Goal: Information Seeking & Learning: Compare options

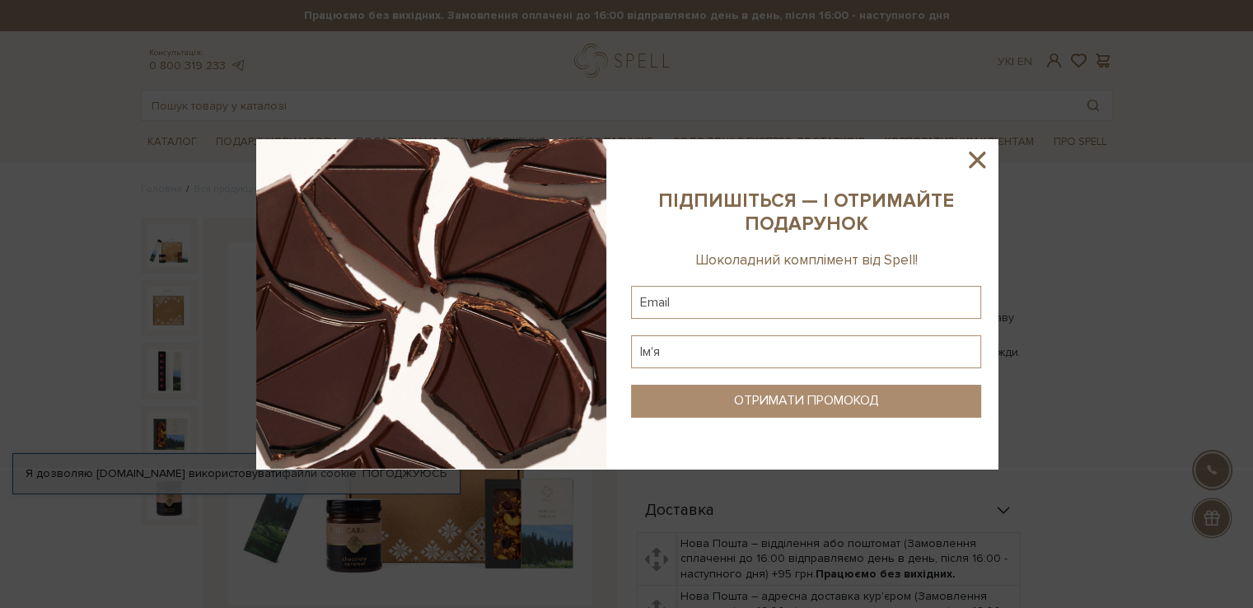
click at [1104, 255] on div at bounding box center [626, 304] width 1253 height 608
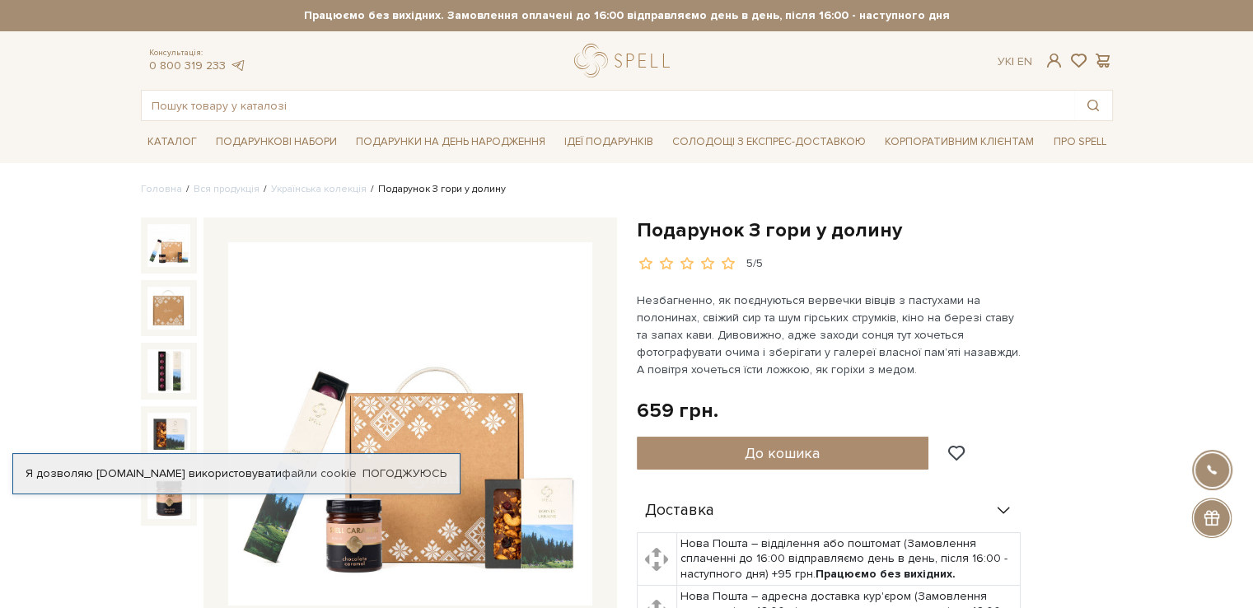
click at [389, 384] on img at bounding box center [410, 424] width 364 height 364
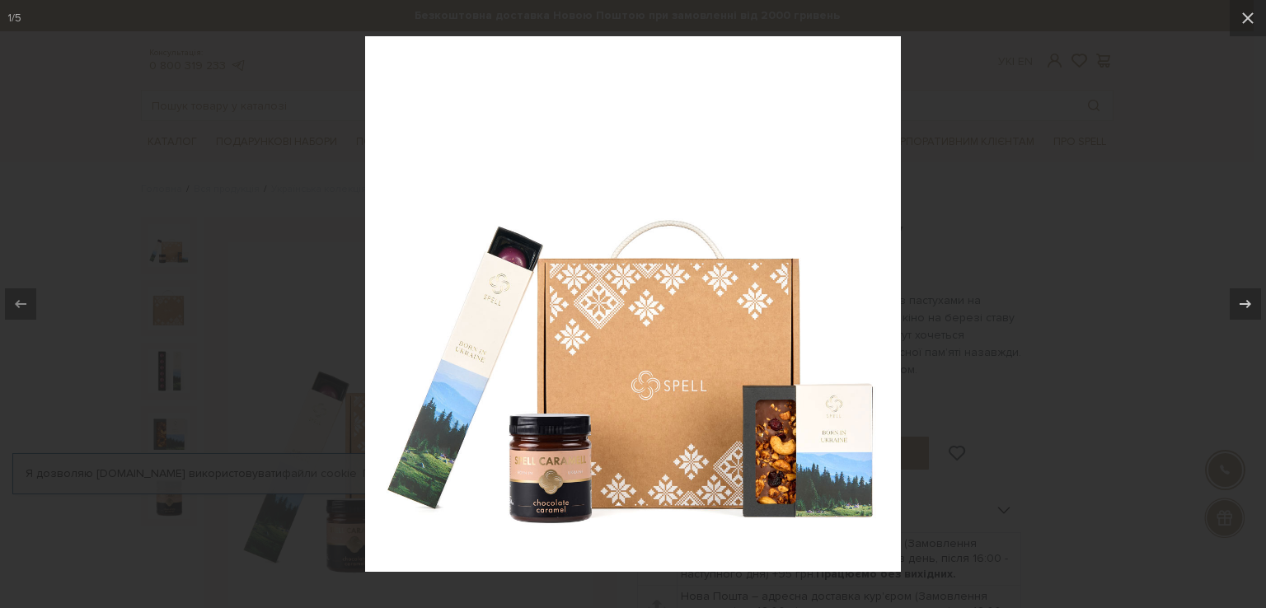
click at [1009, 101] on div at bounding box center [633, 304] width 1266 height 608
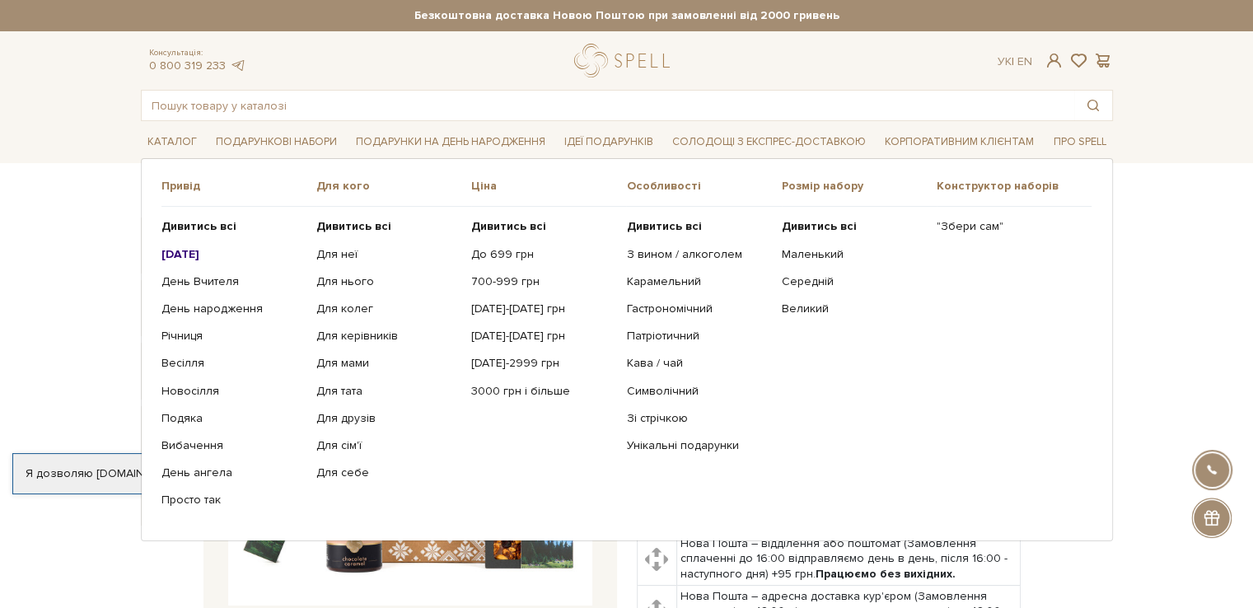
click at [195, 253] on b "[DATE]" at bounding box center [180, 254] width 38 height 14
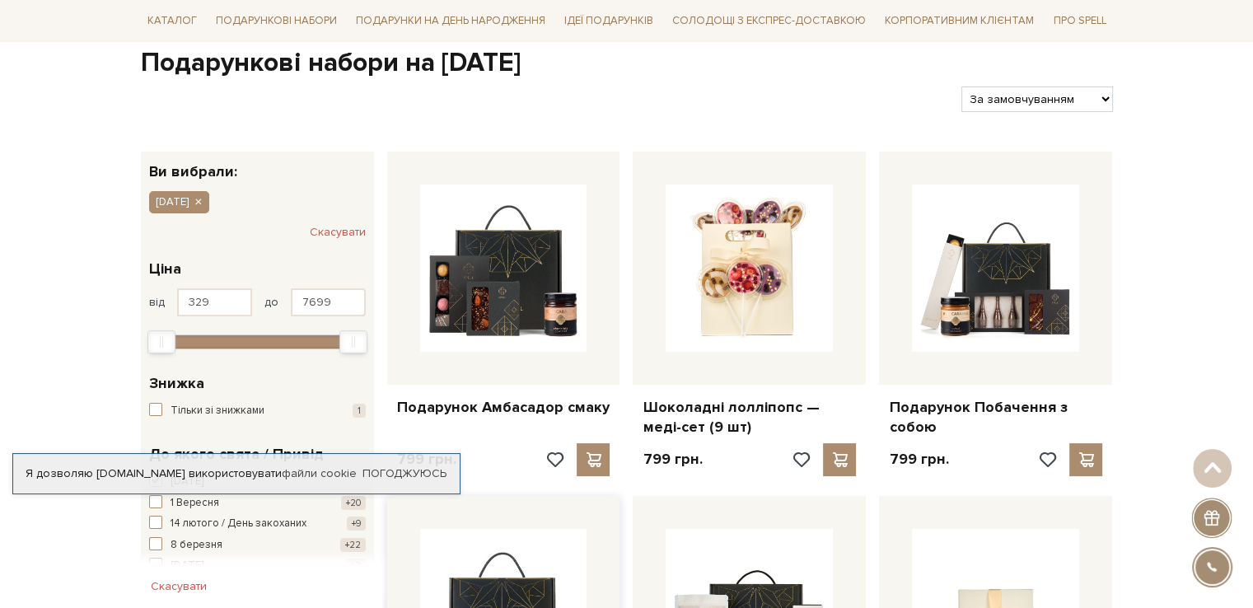
scroll to position [165, 0]
drag, startPoint x: 1168, startPoint y: 106, endPoint x: 658, endPoint y: 7, distance: 520.5
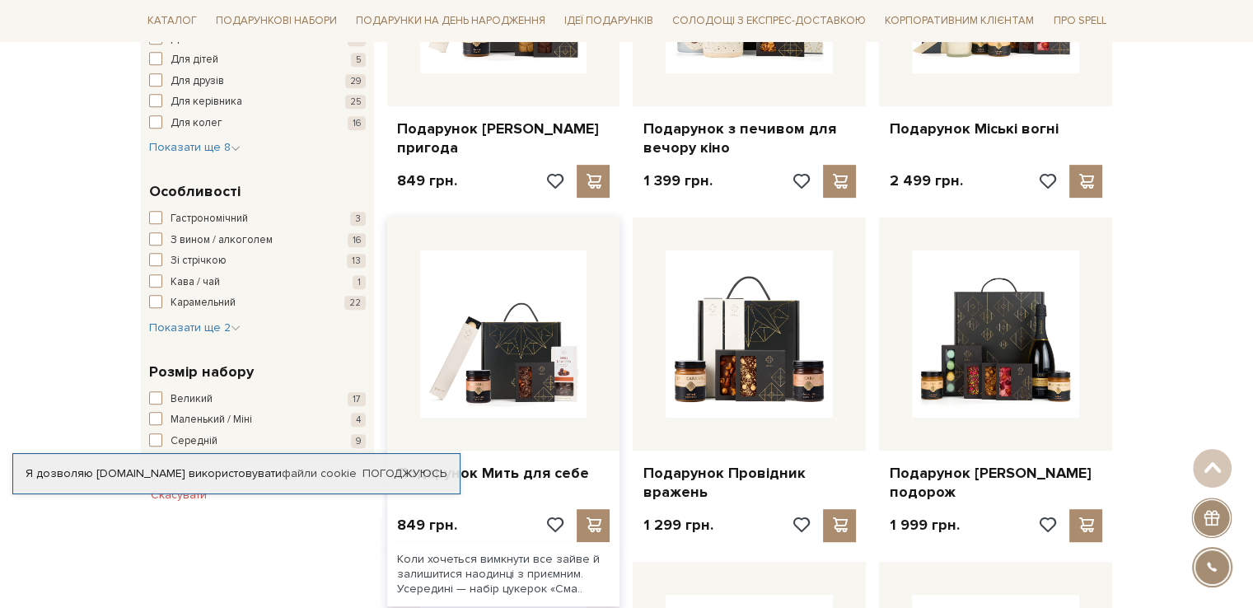
scroll to position [824, 0]
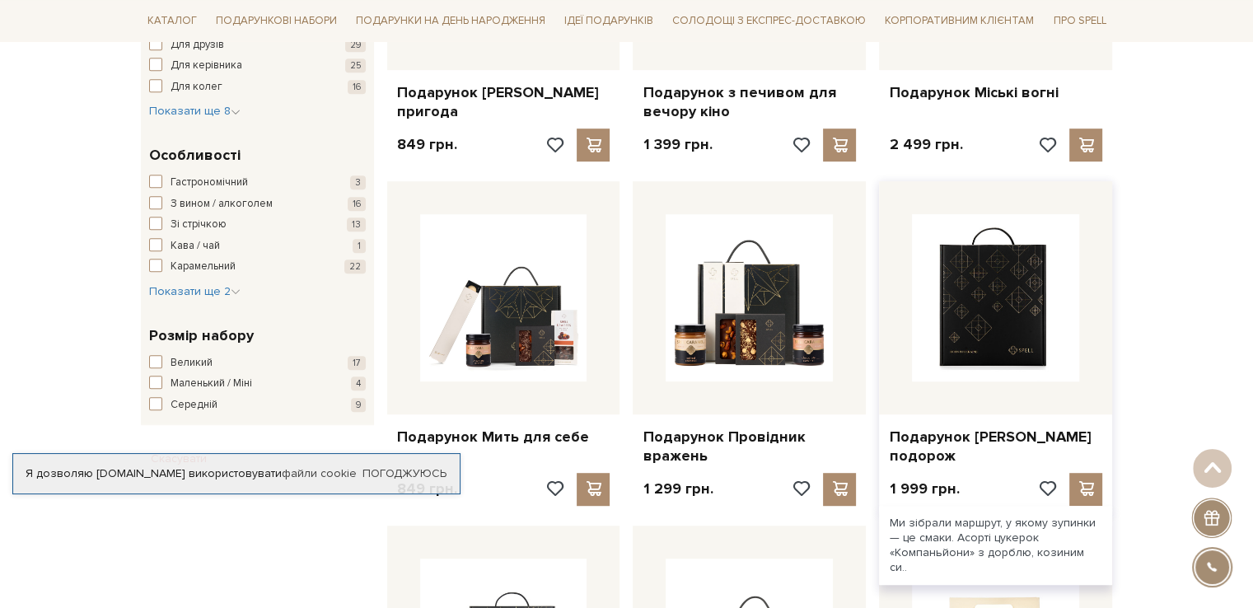
click at [971, 294] on img at bounding box center [995, 297] width 167 height 167
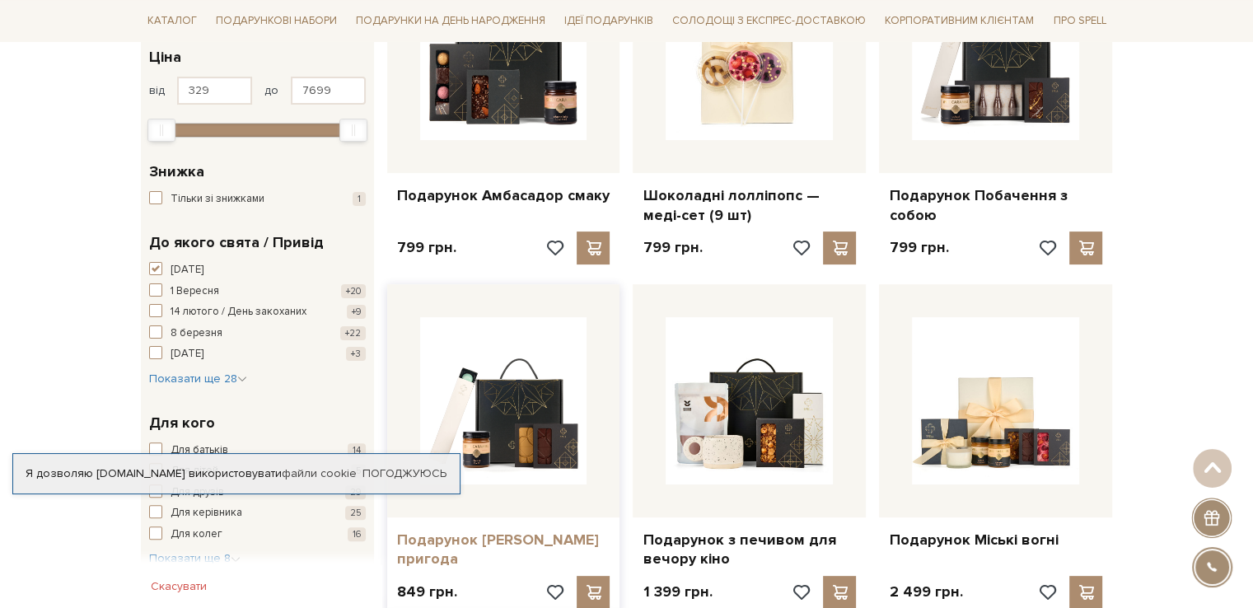
scroll to position [494, 0]
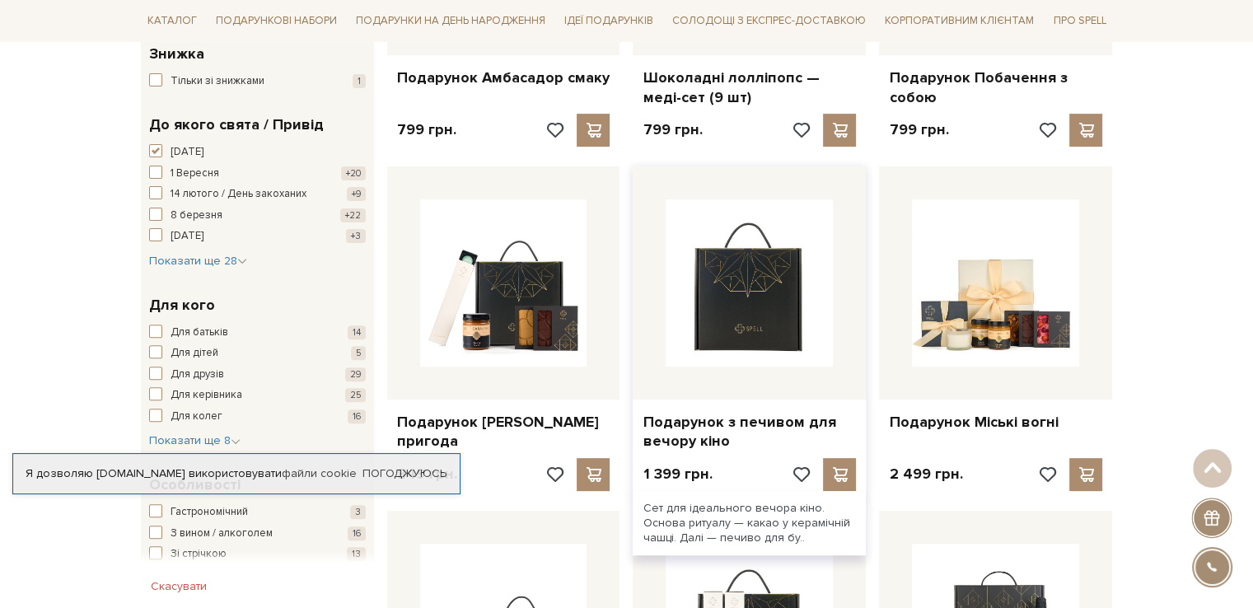
click at [761, 276] on img at bounding box center [749, 282] width 167 height 167
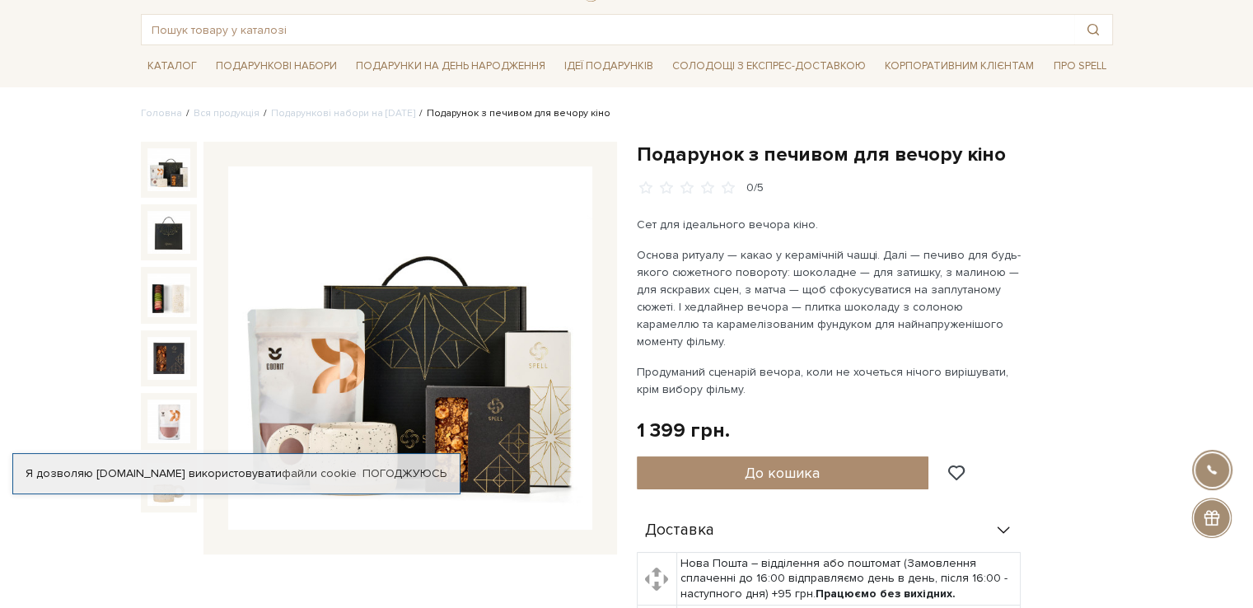
scroll to position [165, 0]
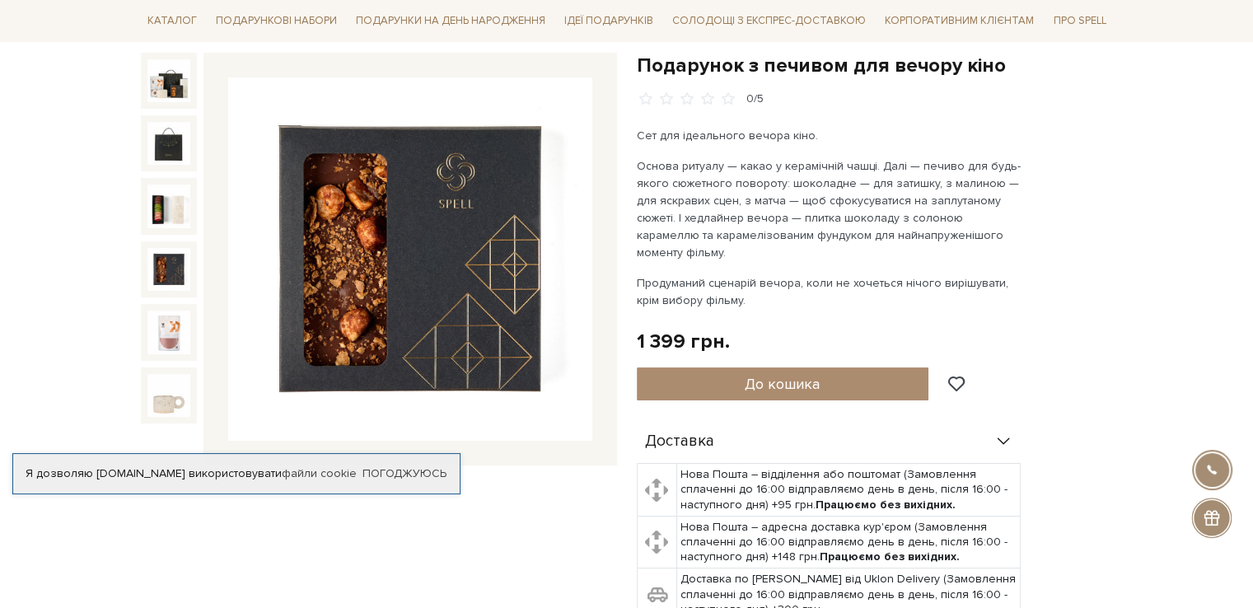
click at [175, 273] on img at bounding box center [168, 269] width 43 height 43
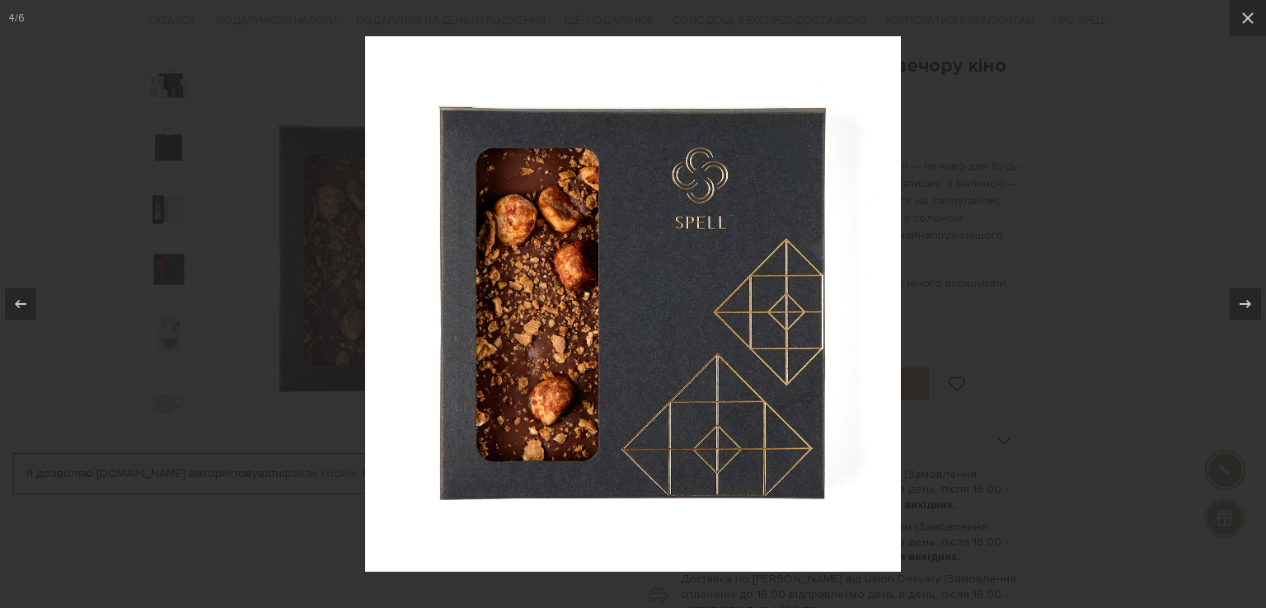
click at [1008, 203] on div at bounding box center [633, 304] width 1266 height 608
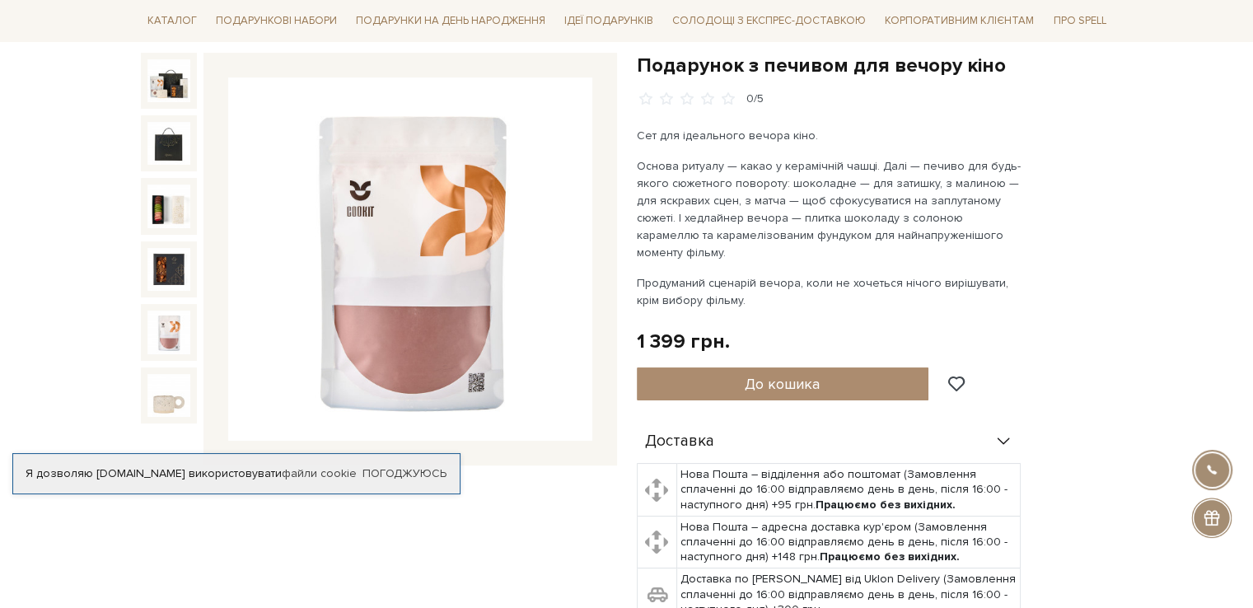
click at [175, 337] on img at bounding box center [168, 332] width 43 height 43
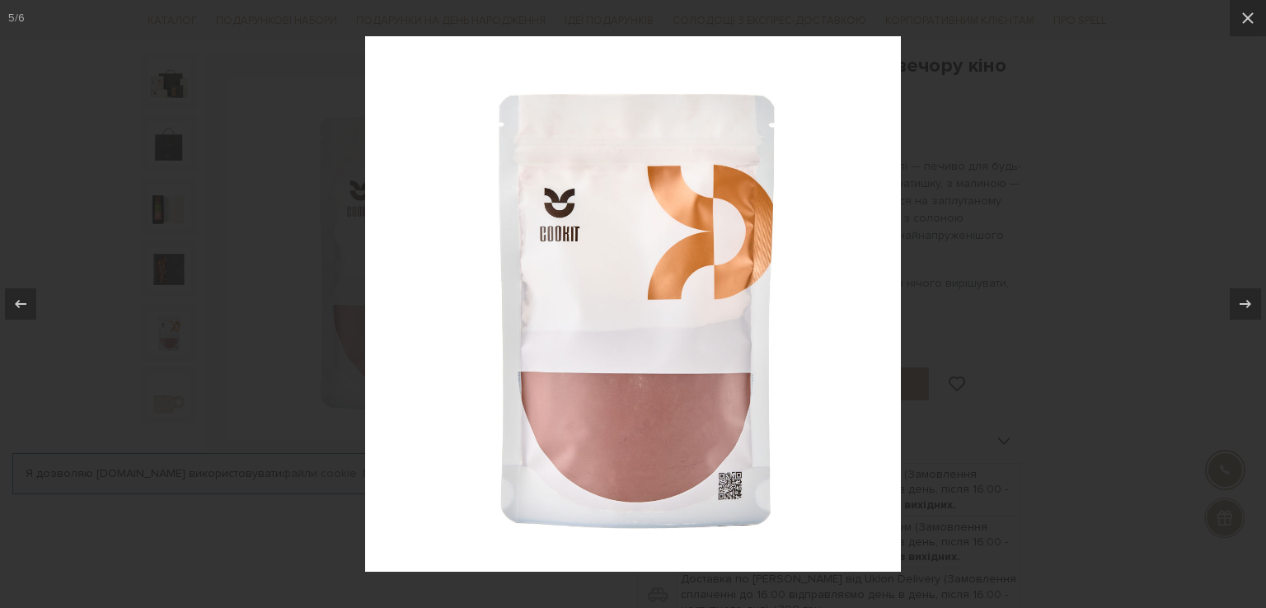
click at [202, 396] on div at bounding box center [633, 304] width 1266 height 608
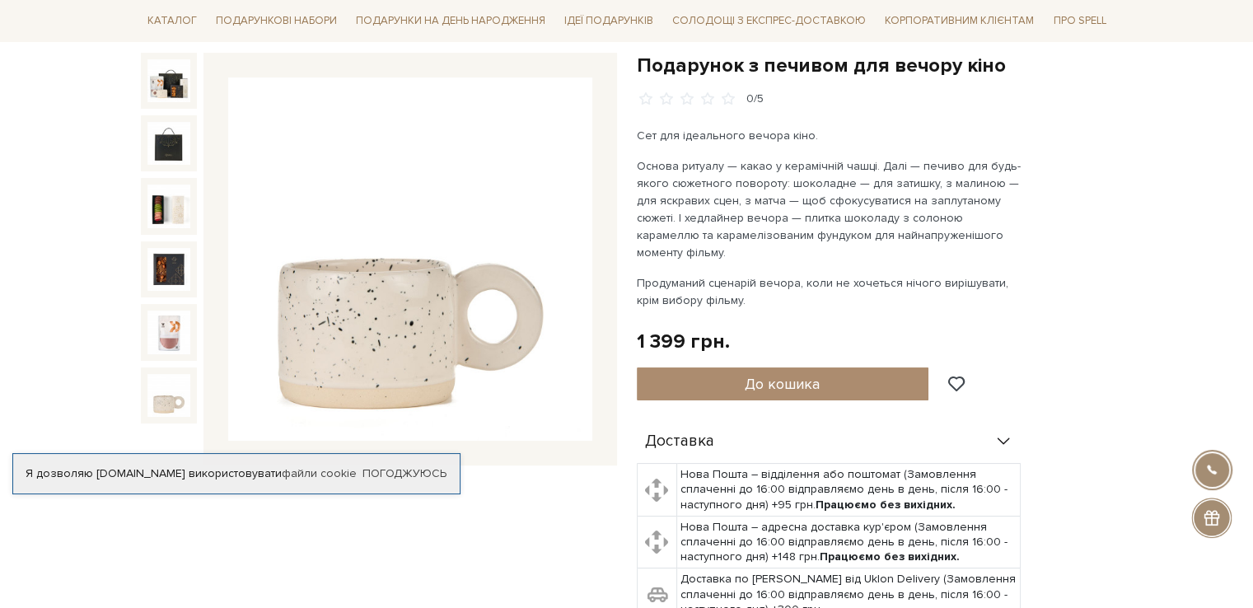
click at [165, 393] on img at bounding box center [168, 395] width 43 height 43
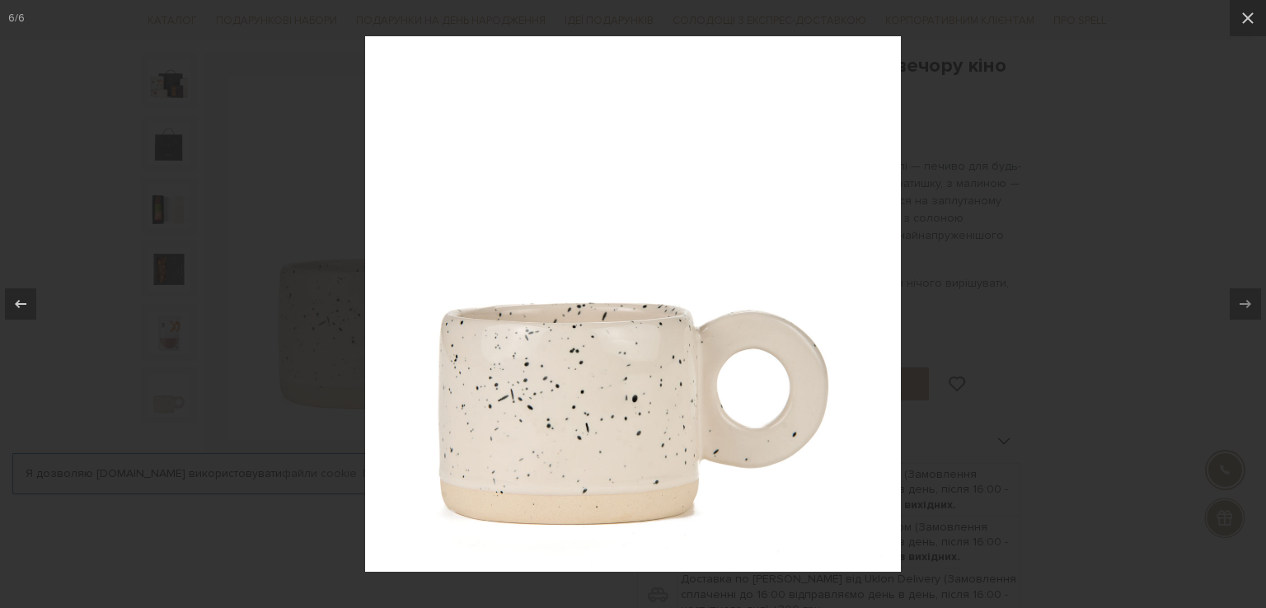
click at [165, 390] on div at bounding box center [633, 304] width 1266 height 608
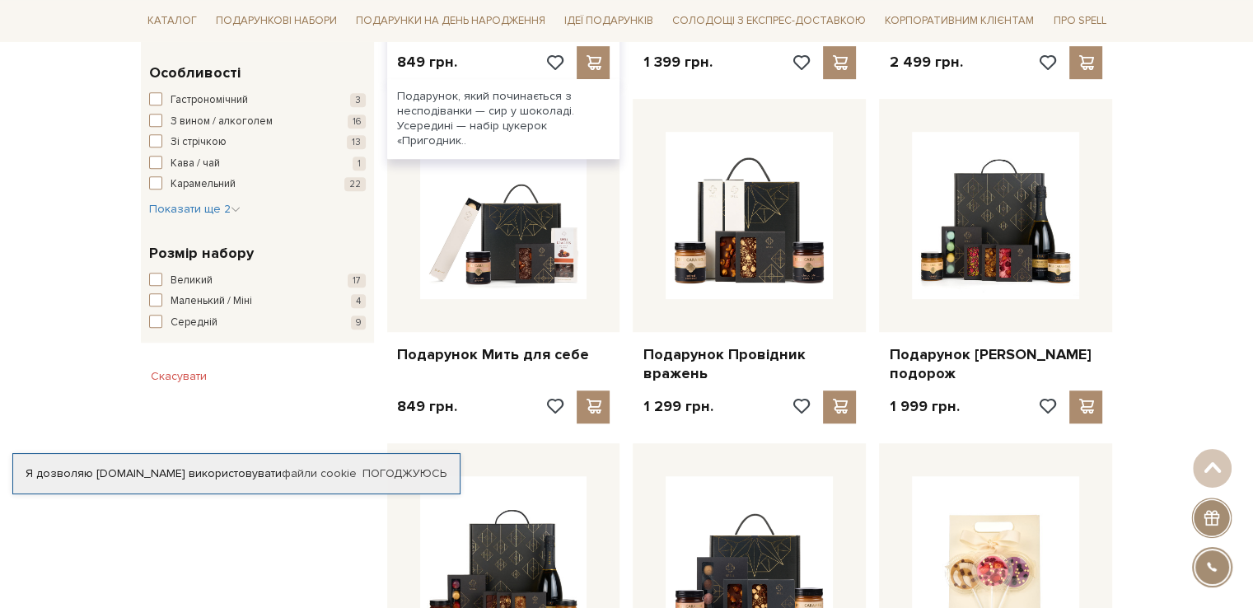
scroll to position [742, 0]
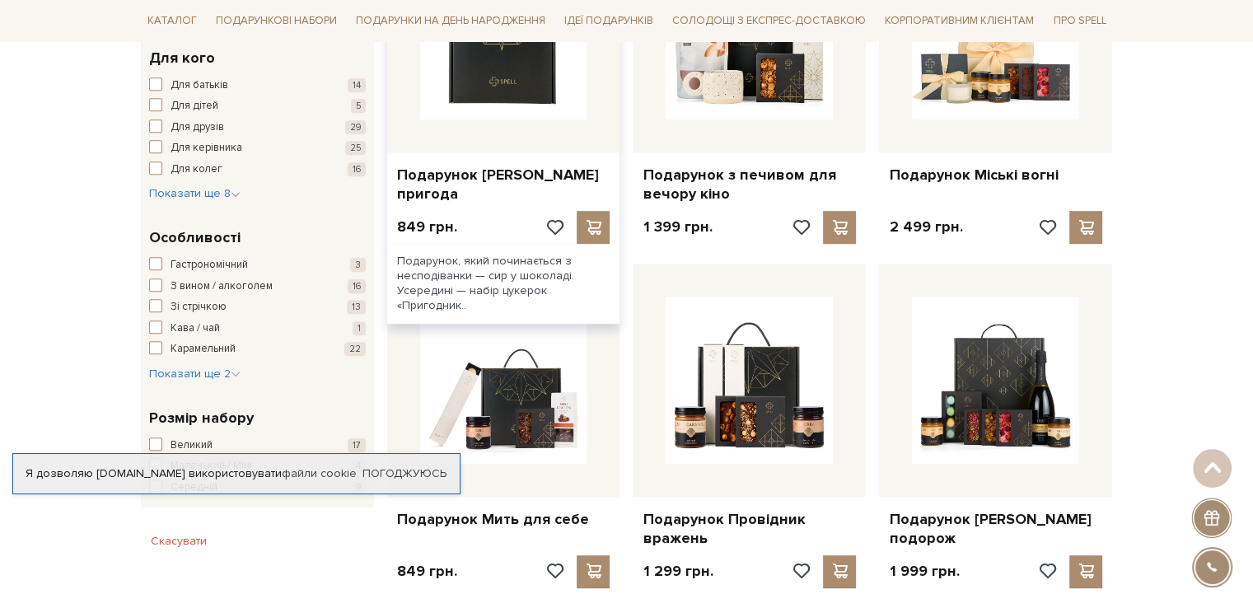
click at [504, 90] on img at bounding box center [503, 35] width 167 height 167
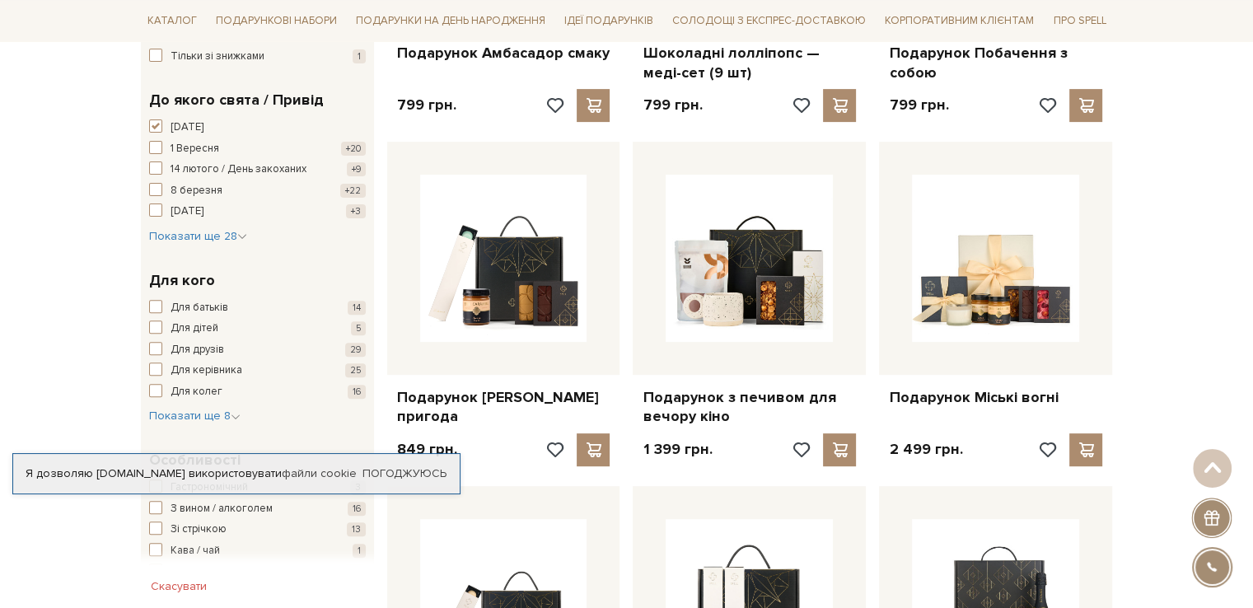
scroll to position [247, 0]
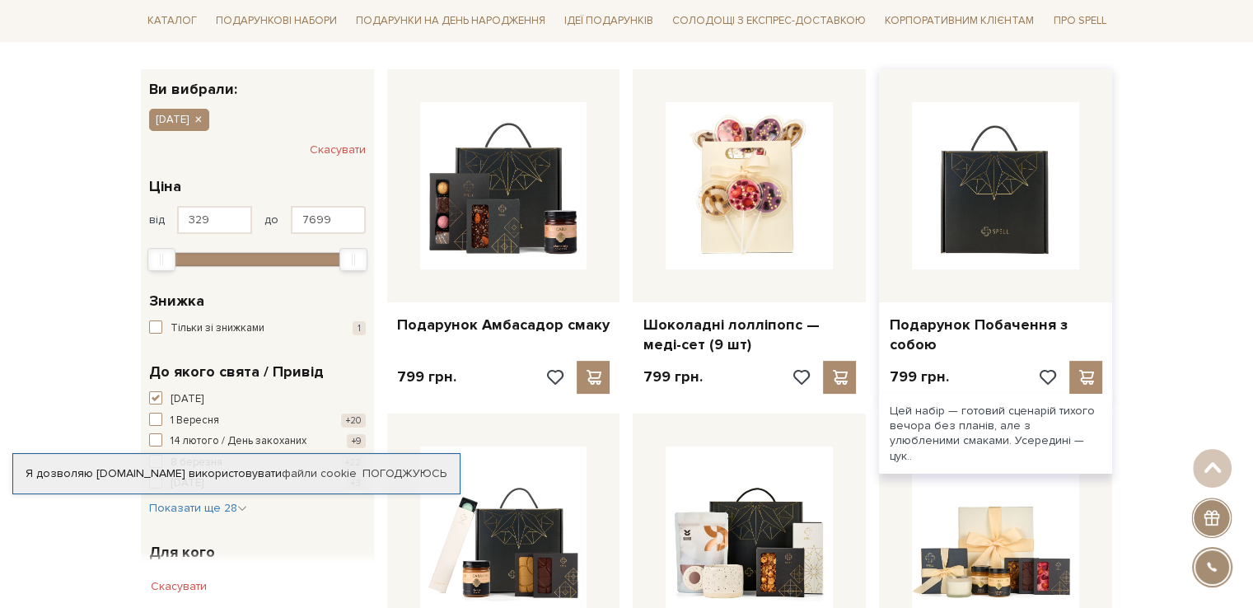
click at [976, 210] on img at bounding box center [995, 185] width 167 height 167
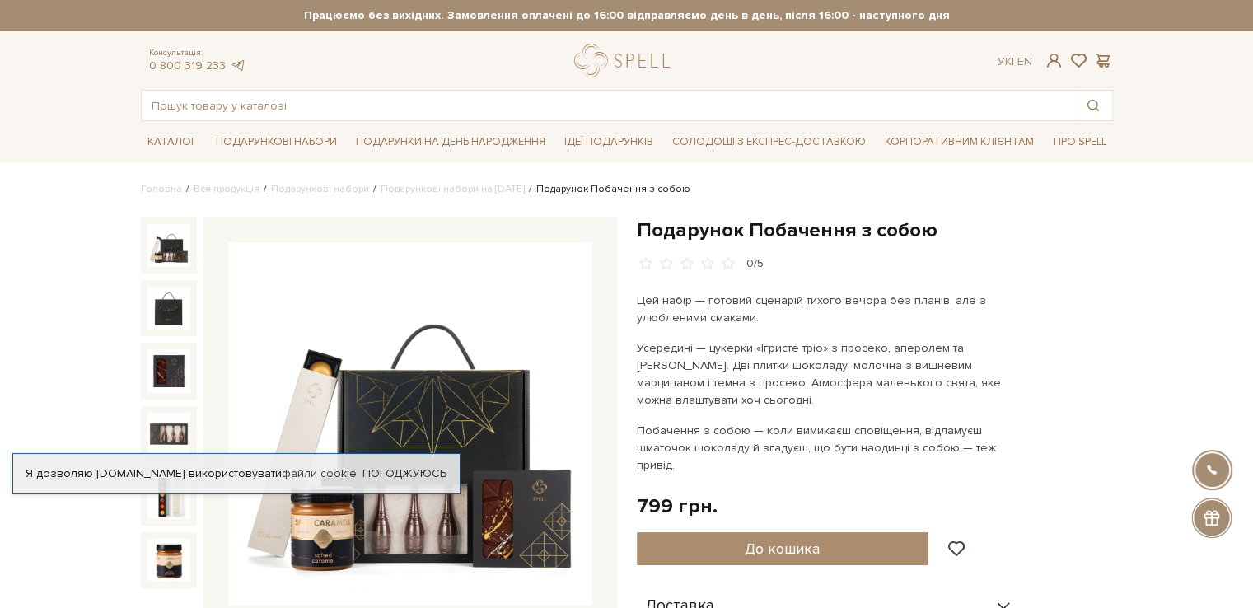
drag, startPoint x: 1146, startPoint y: 283, endPoint x: 1061, endPoint y: 73, distance: 227.4
